Goal: Information Seeking & Learning: Learn about a topic

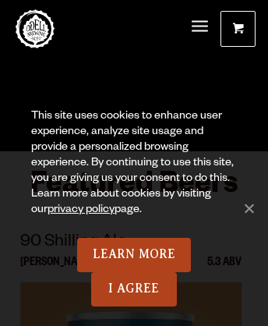
scroll to position [7698, 0]
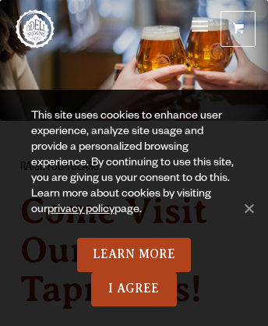
click at [199, 27] on span "Menu" at bounding box center [200, 26] width 16 height 4
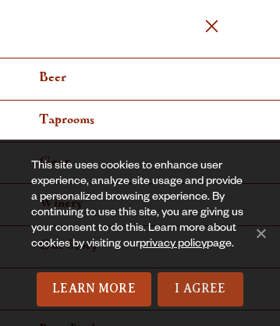
click at [199, 289] on link "I Agree" at bounding box center [200, 289] width 86 height 34
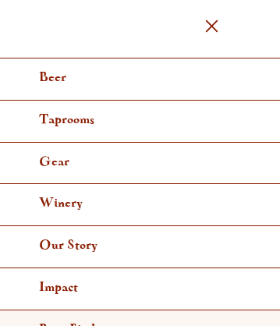
click at [134, 310] on link "Beer Finder" at bounding box center [140, 331] width 280 height 42
